Goal: Information Seeking & Learning: Learn about a topic

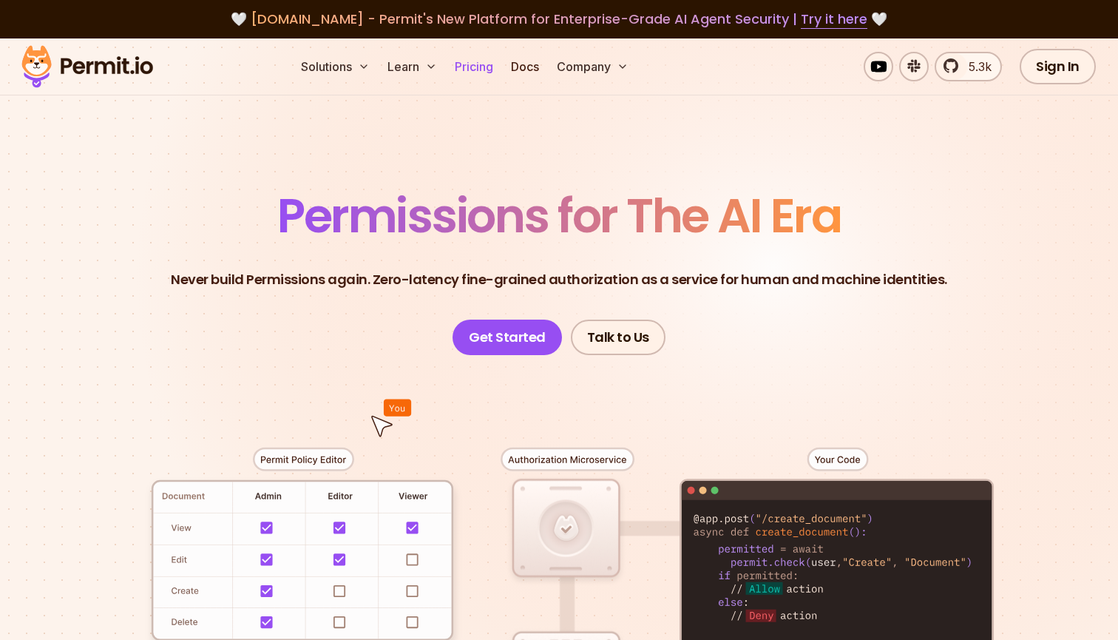
click at [486, 66] on link "Pricing" at bounding box center [474, 67] width 50 height 30
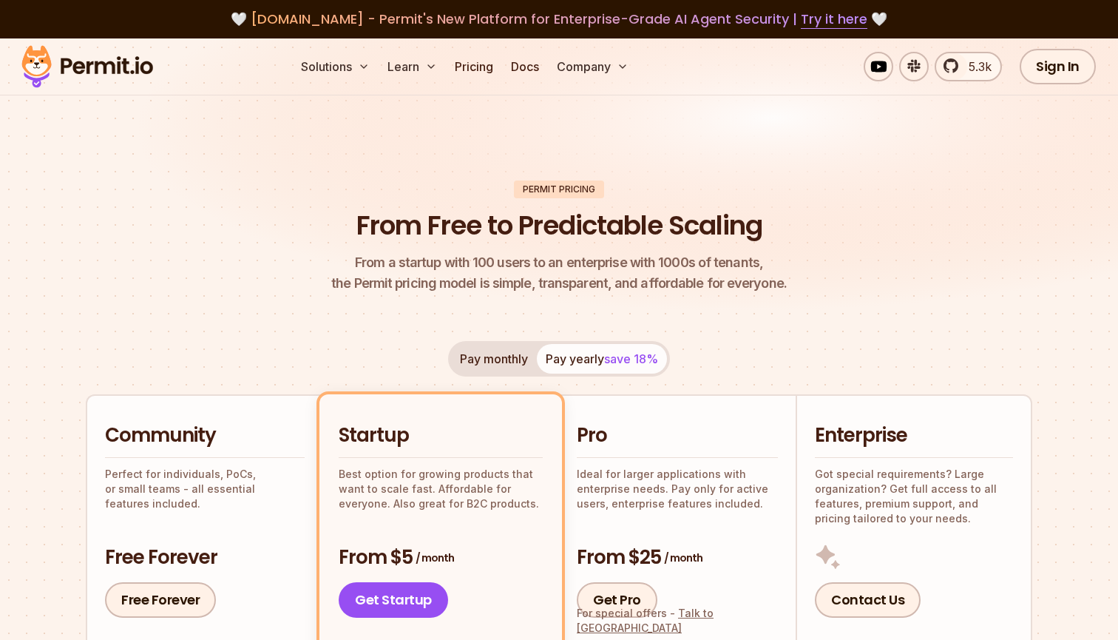
click at [116, 70] on img at bounding box center [87, 66] width 145 height 50
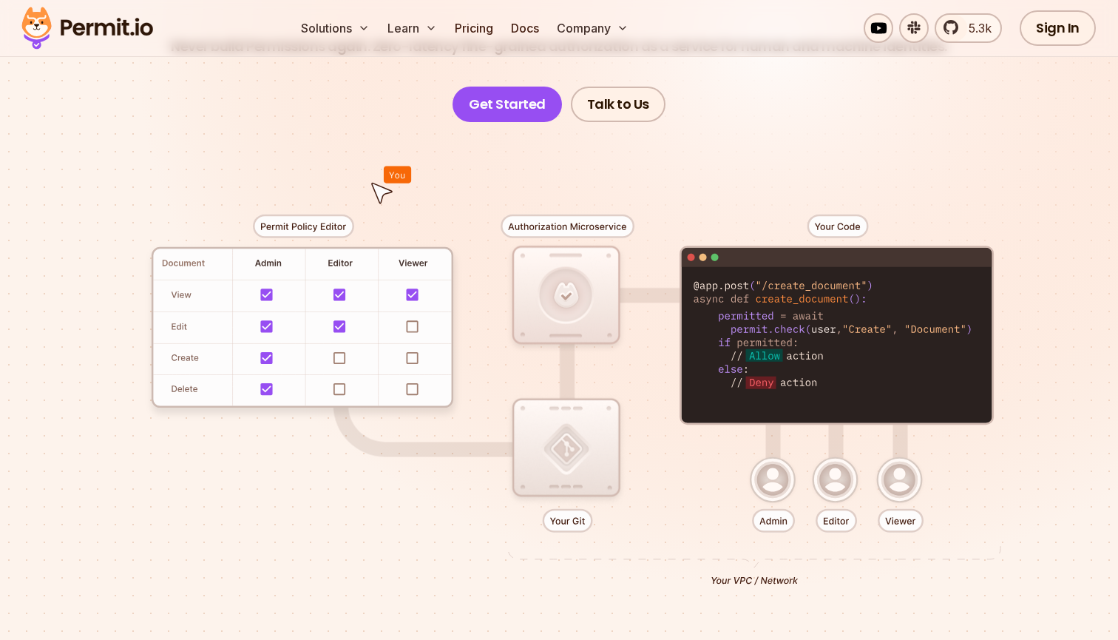
scroll to position [237, 0]
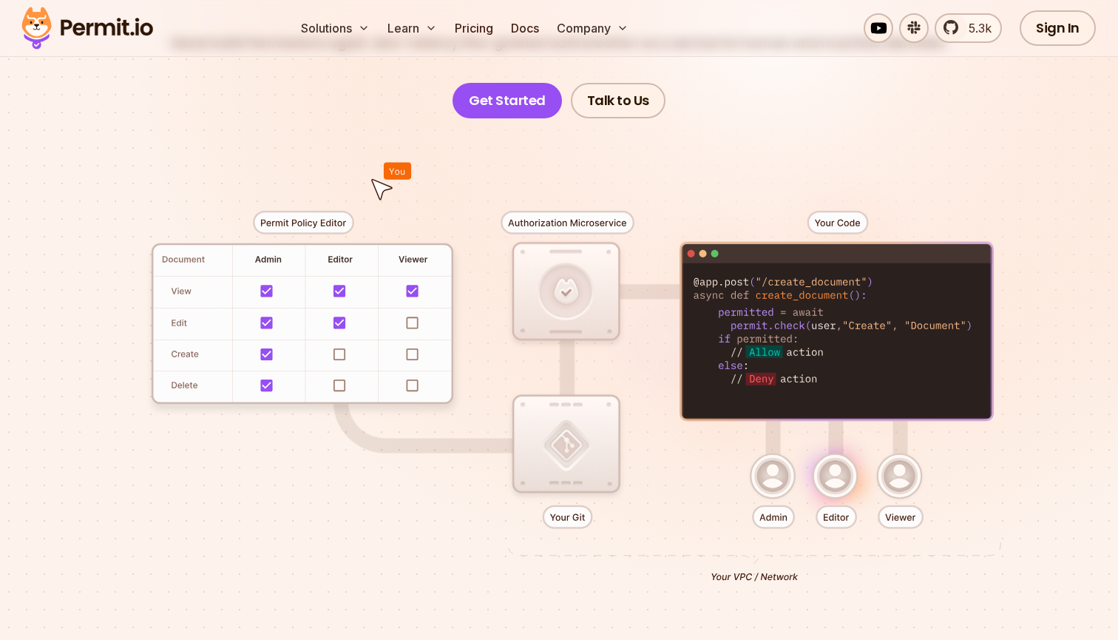
drag, startPoint x: 393, startPoint y: 179, endPoint x: 507, endPoint y: 183, distance: 113.9
click at [507, 183] on div at bounding box center [558, 390] width 1035 height 544
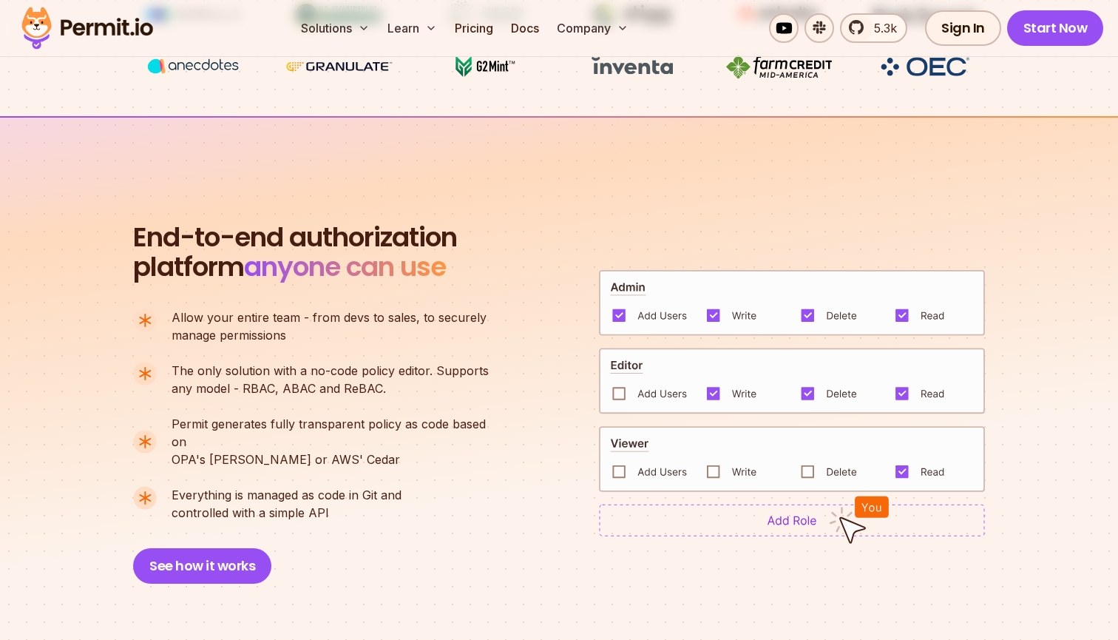
scroll to position [904, 0]
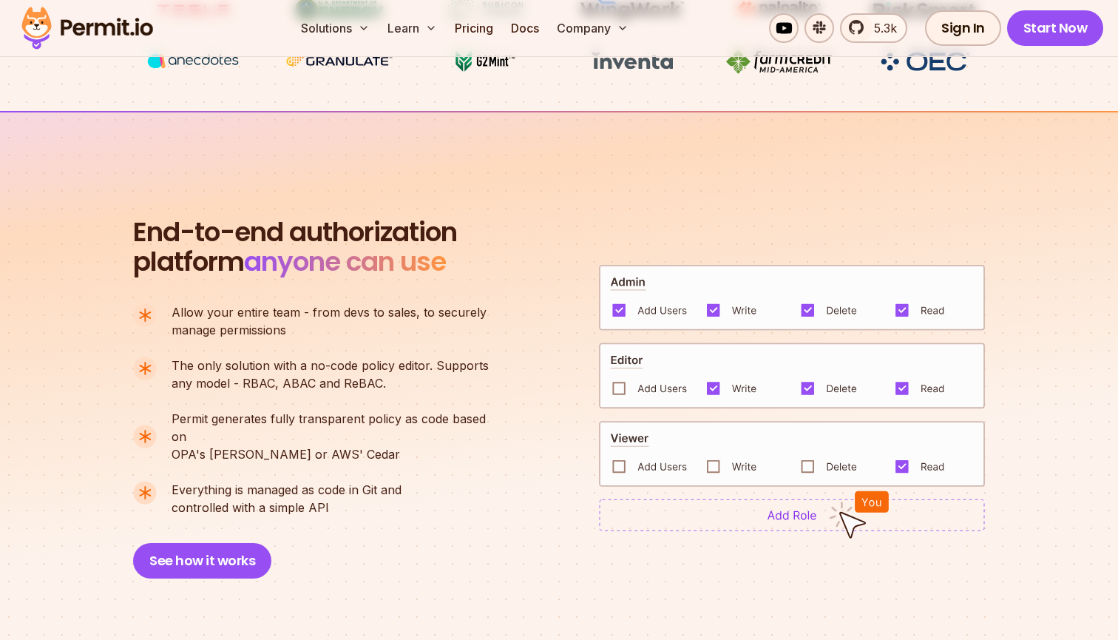
click at [806, 516] on img at bounding box center [792, 514] width 386 height 33
click at [793, 506] on img at bounding box center [792, 514] width 386 height 33
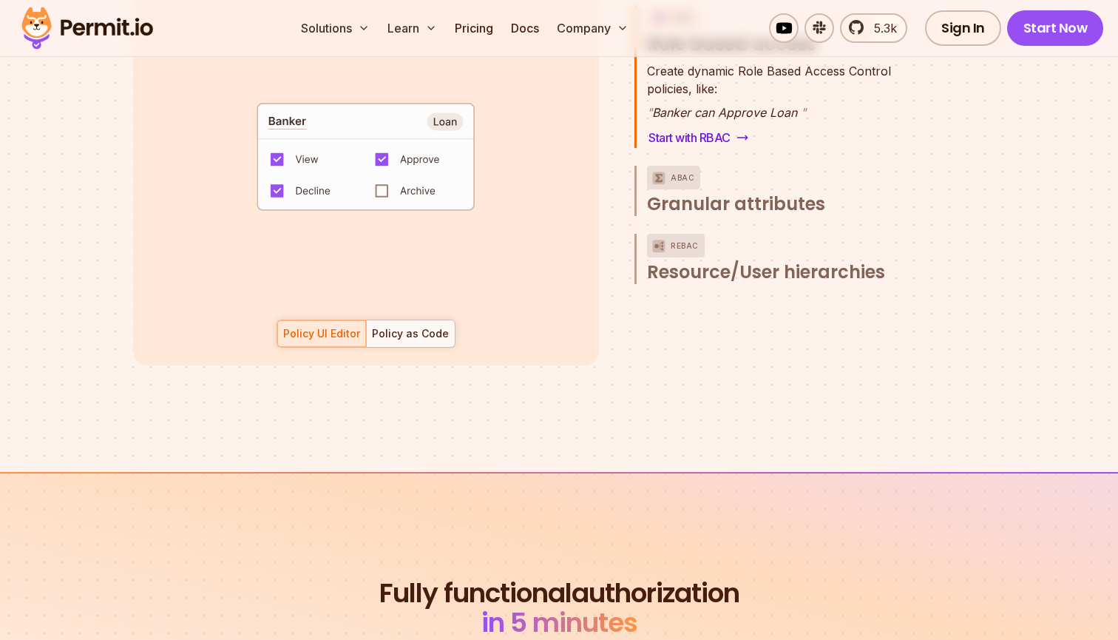
scroll to position [2296, 0]
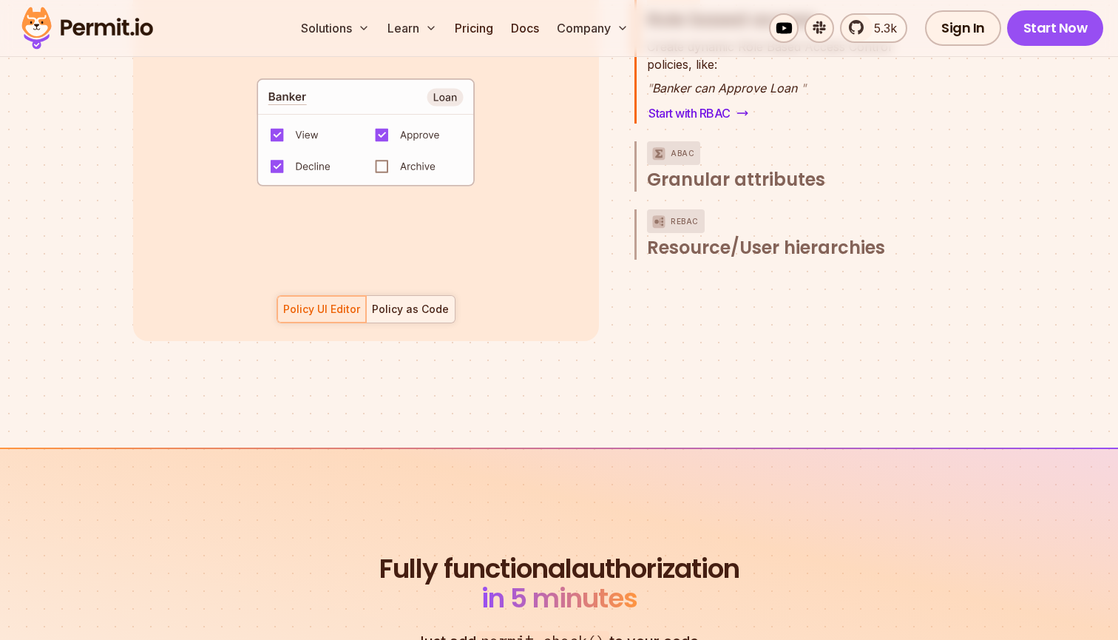
click at [429, 302] on div "Policy as Code" at bounding box center [410, 309] width 77 height 15
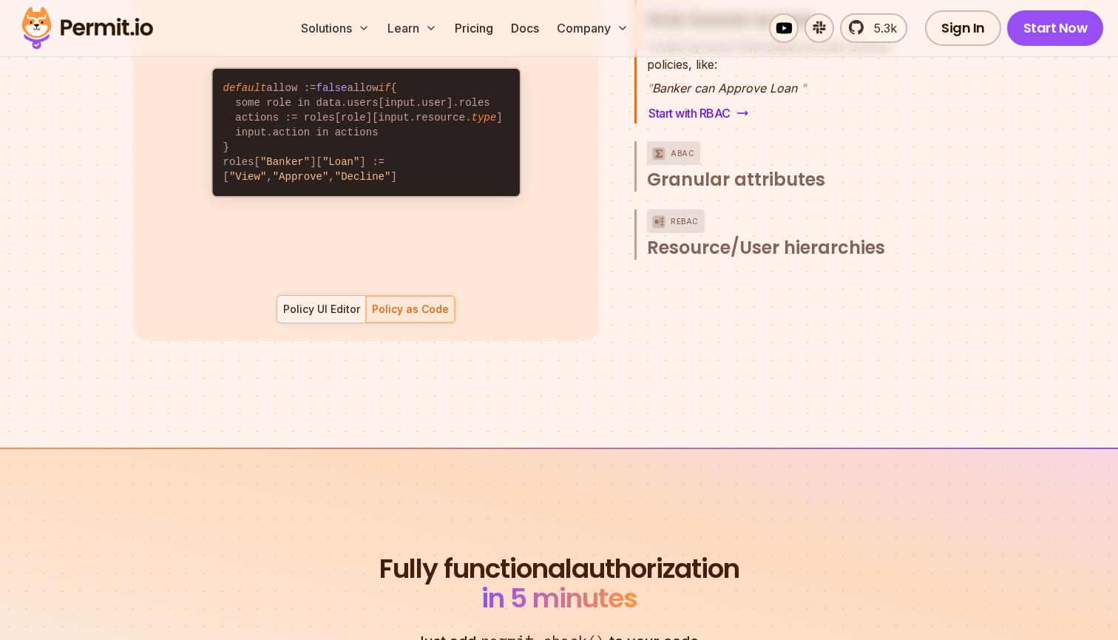
click at [327, 302] on div "Policy UI Editor" at bounding box center [321, 309] width 77 height 15
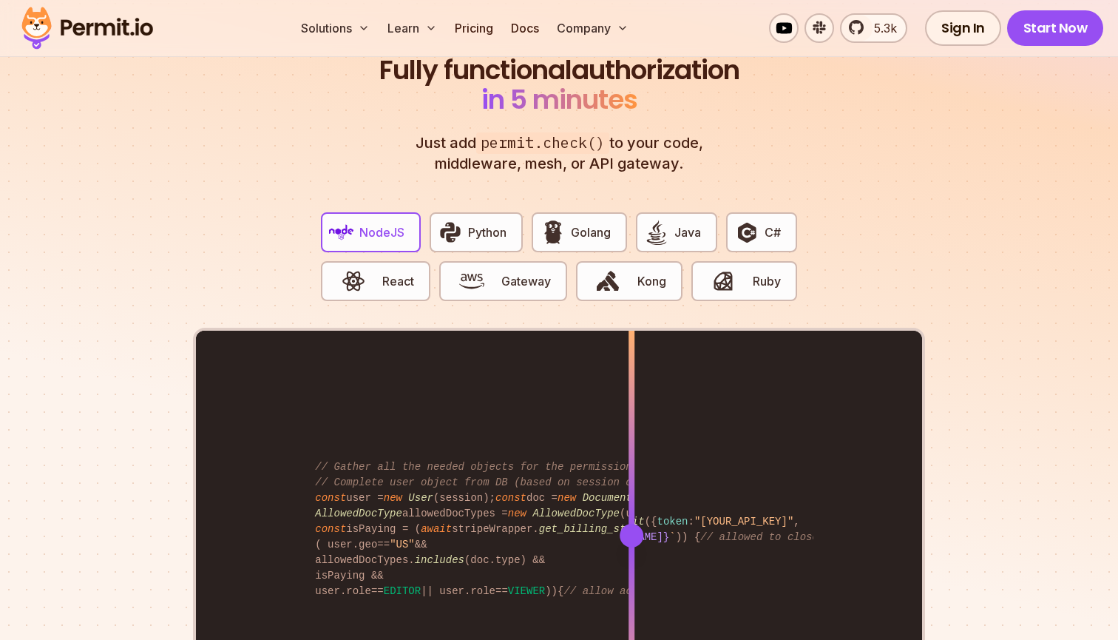
scroll to position [2798, 0]
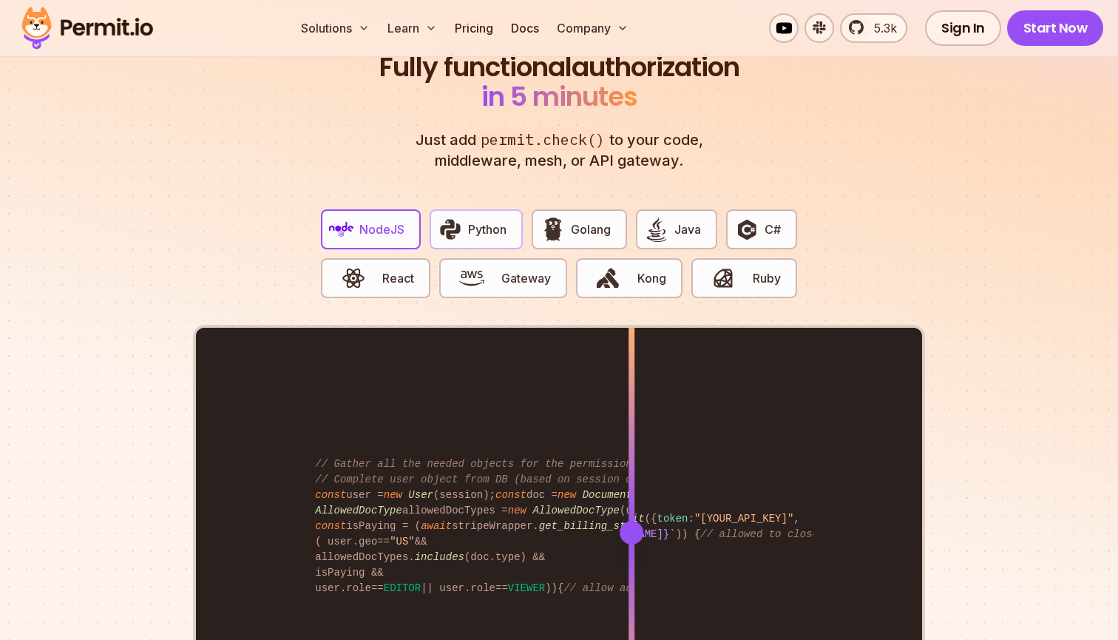
click at [490, 220] on span "Python" at bounding box center [487, 229] width 38 height 18
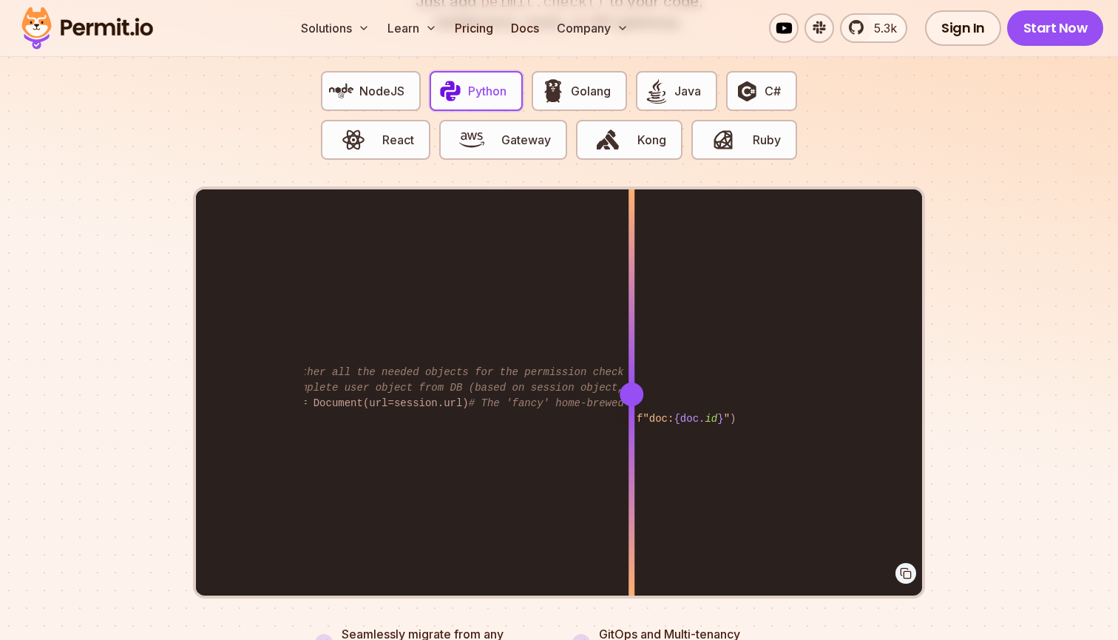
scroll to position [0, 38]
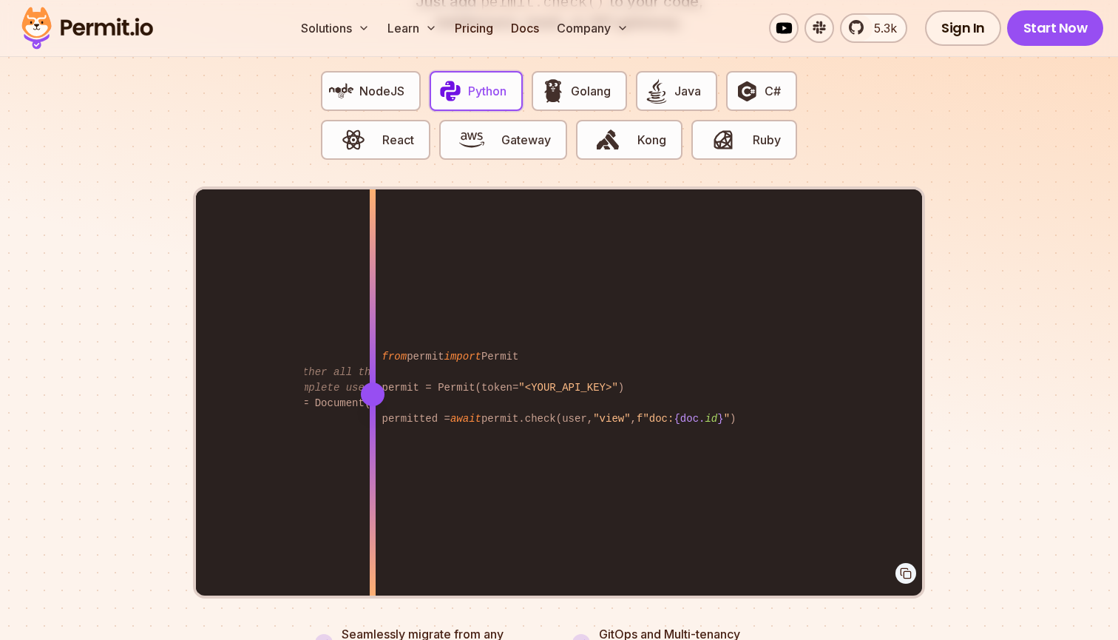
drag, startPoint x: 638, startPoint y: 365, endPoint x: 373, endPoint y: 385, distance: 266.2
click at [373, 385] on div "from permit import Permit permit = Permit(token= "<YOUR_API_KEY>" ) permitted =…" at bounding box center [559, 393] width 726 height 408
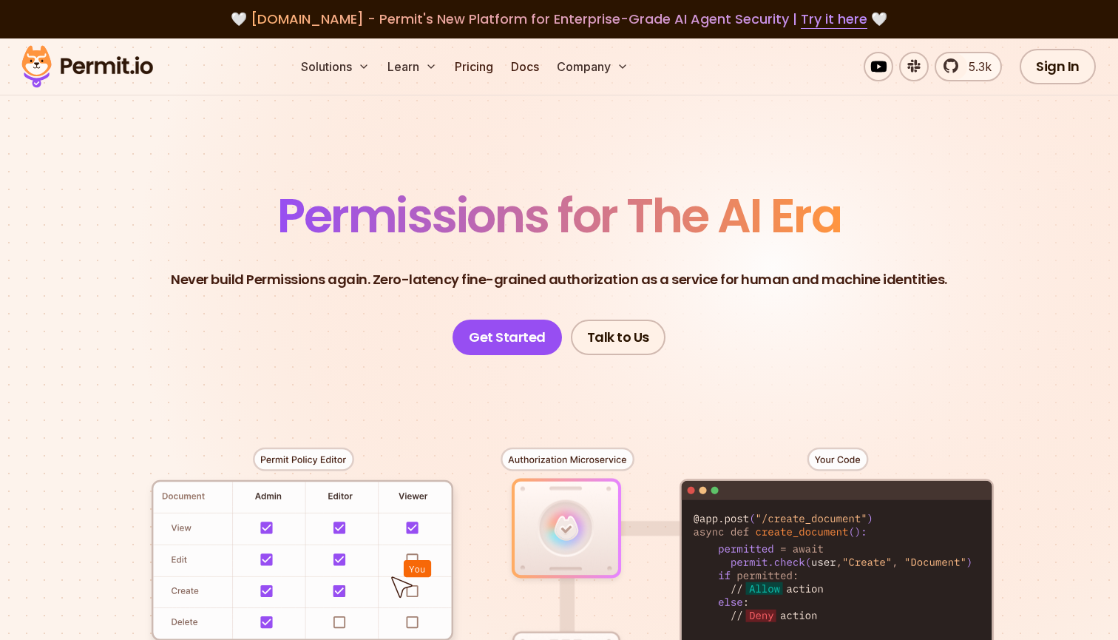
scroll to position [0, 0]
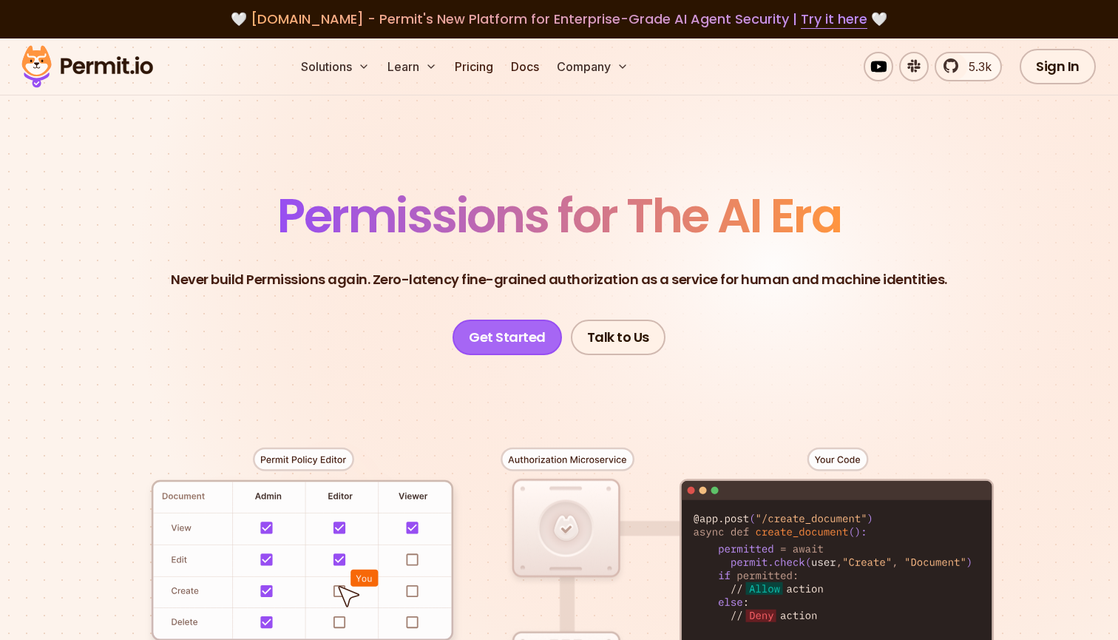
click at [513, 330] on link "Get Started" at bounding box center [507, 336] width 109 height 35
